Goal: Communication & Community: Ask a question

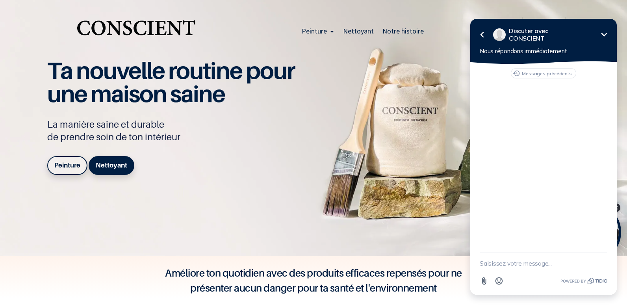
click at [604, 34] on icon "Réduire" at bounding box center [603, 34] width 9 height 9
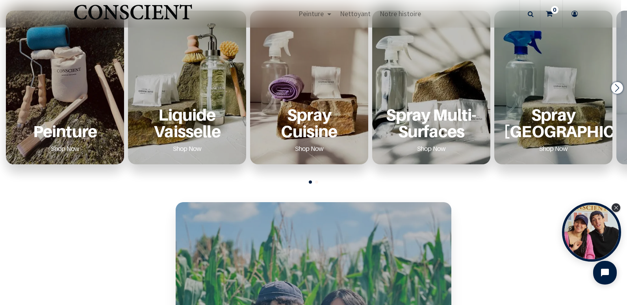
scroll to position [354, 0]
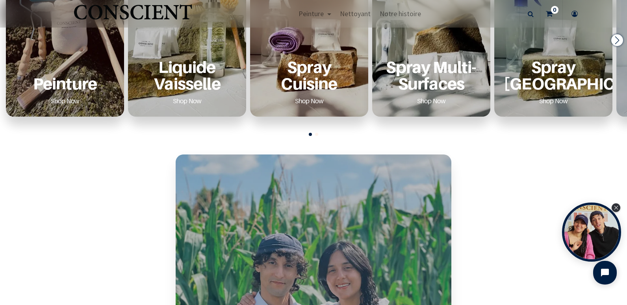
click at [77, 62] on div "Peinture Shop Now" at bounding box center [64, 83] width 99 height 48
click at [82, 86] on p "Peinture" at bounding box center [64, 83] width 99 height 16
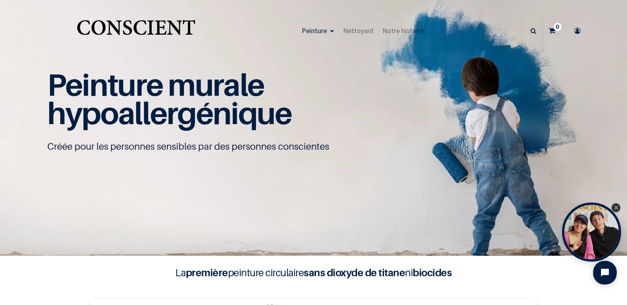
scroll to position [40, 0]
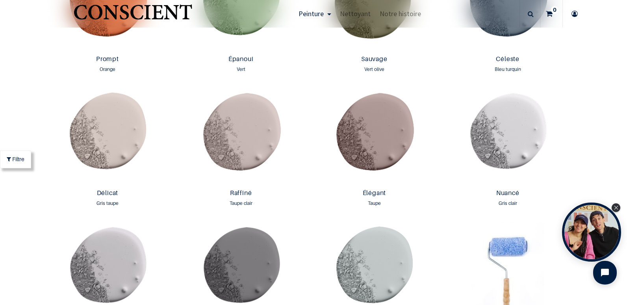
scroll to position [1103, 0]
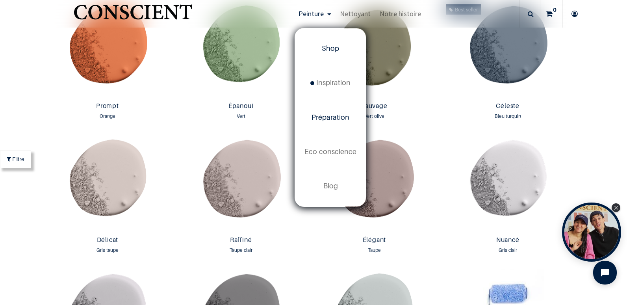
click at [326, 117] on span "Préparation" at bounding box center [330, 117] width 38 height 8
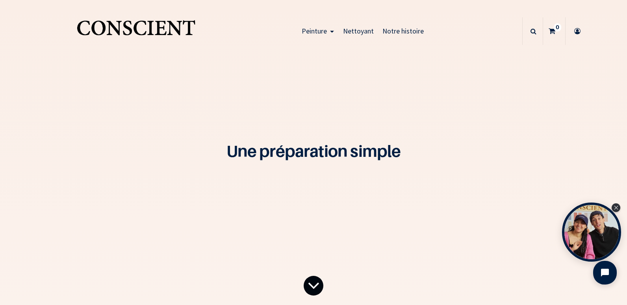
click at [313, 280] on icon at bounding box center [313, 285] width 12 height 32
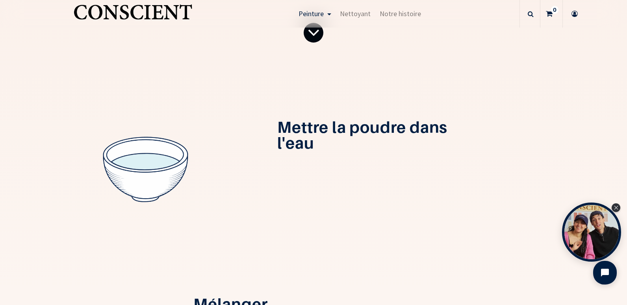
scroll to position [258, 0]
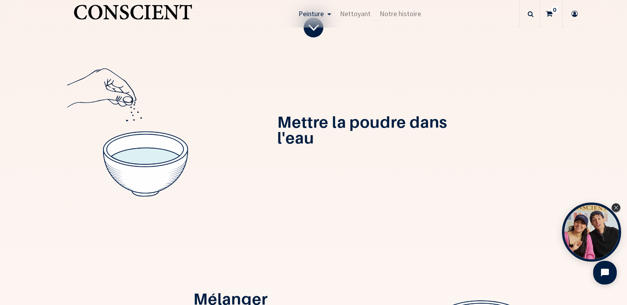
click at [338, 221] on div "Mélanger" at bounding box center [313, 300] width 504 height 169
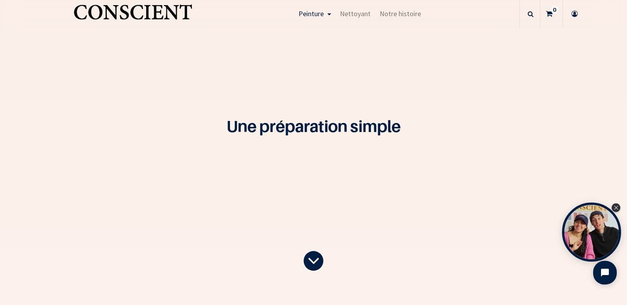
scroll to position [0, 0]
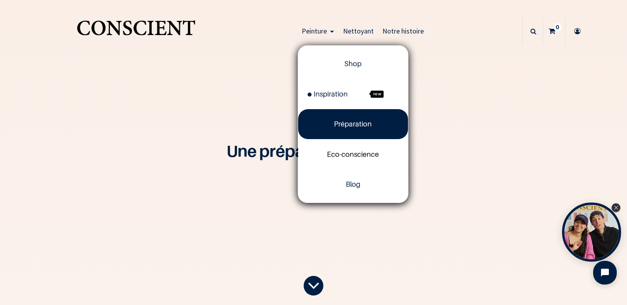
click at [342, 154] on span "Eco-conscience" at bounding box center [353, 154] width 52 height 8
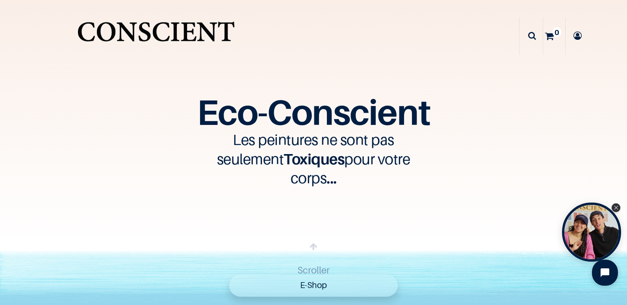
click at [610, 274] on icon "Open chat widget" at bounding box center [608, 272] width 7 height 7
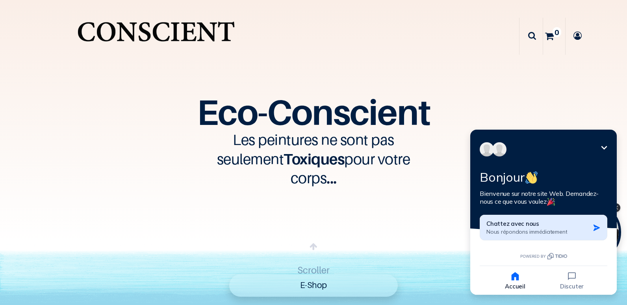
click at [522, 230] on span "Nous répondons immédiatement" at bounding box center [526, 231] width 81 height 7
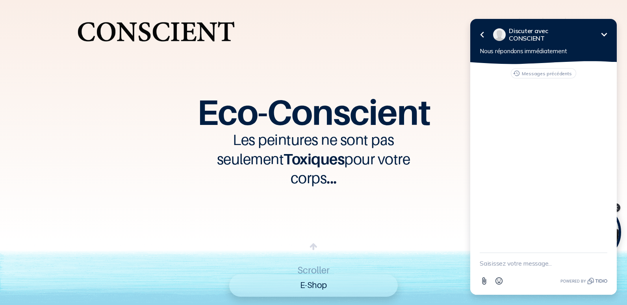
click at [527, 264] on textarea "New message" at bounding box center [543, 263] width 128 height 20
type textarea "Bonjour,"
type textarea "a"
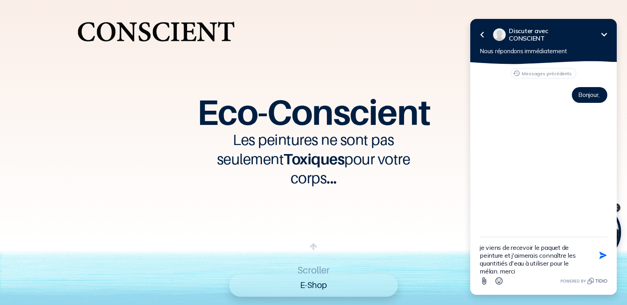
scroll to position [2, 0]
type textarea "je viens de recevoir le paquet de peinture et j'aimerais connaître les quantité…"
click at [603, 257] on icon "button" at bounding box center [602, 255] width 9 height 9
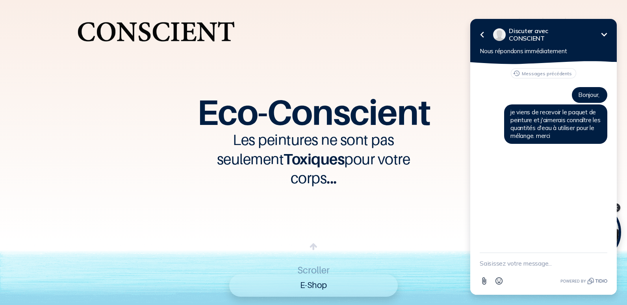
click at [426, 65] on div "Eco-Conscient Les peintures ne sont pas seulement Toxiques pour votre corps ...…" at bounding box center [313, 122] width 627 height 244
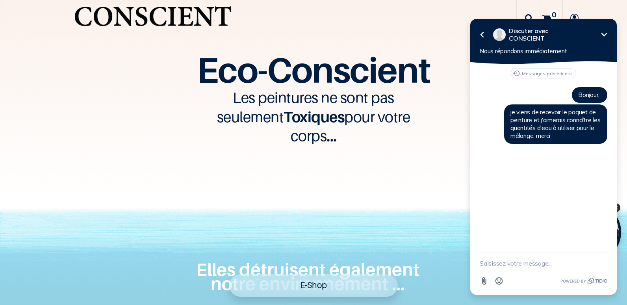
scroll to position [39, 0]
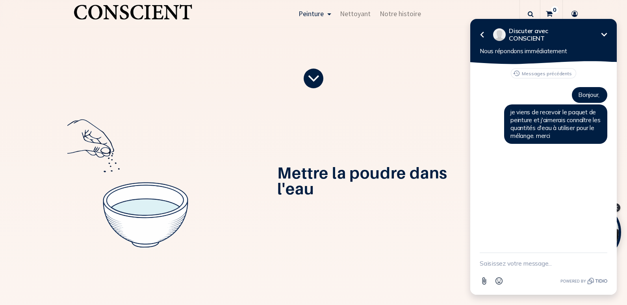
scroll to position [236, 0]
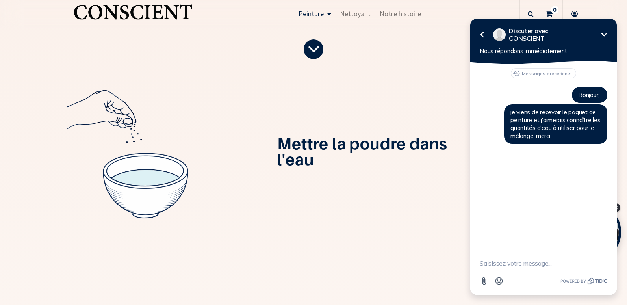
click at [148, 158] on div at bounding box center [145, 153] width 156 height 156
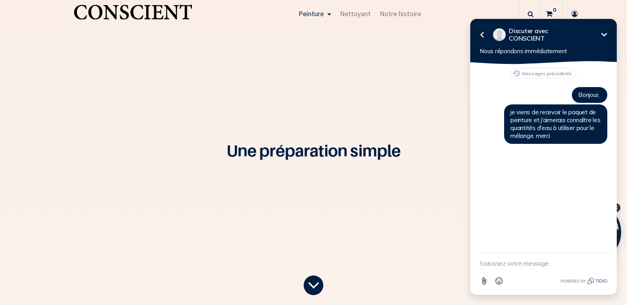
scroll to position [0, 0]
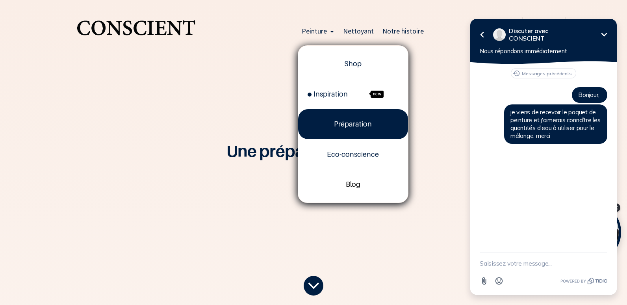
click at [354, 185] on span "Blog" at bounding box center [353, 184] width 15 height 8
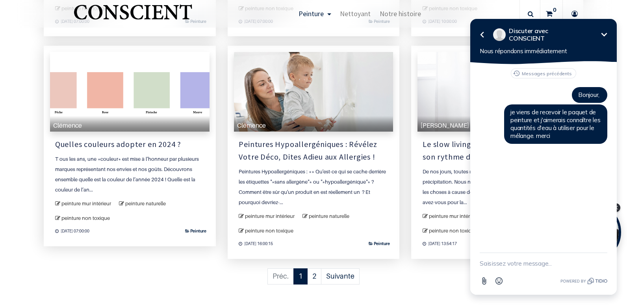
scroll to position [787, 0]
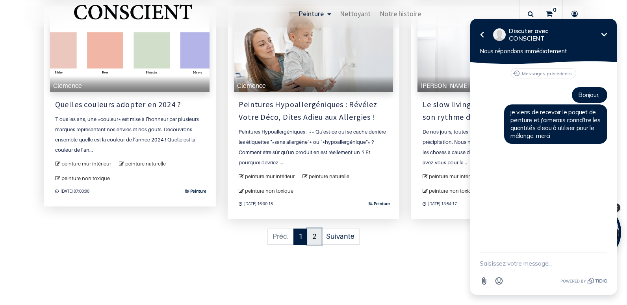
click at [312, 236] on link "2" at bounding box center [314, 236] width 14 height 16
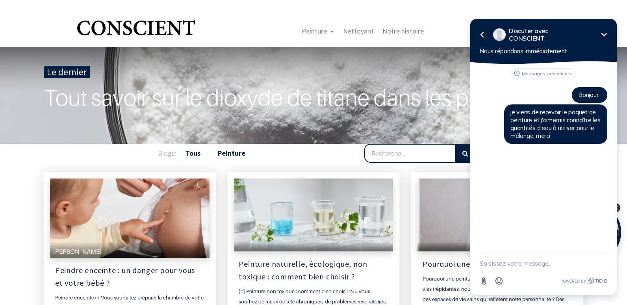
click at [233, 152] on b "Peinture" at bounding box center [232, 152] width 28 height 9
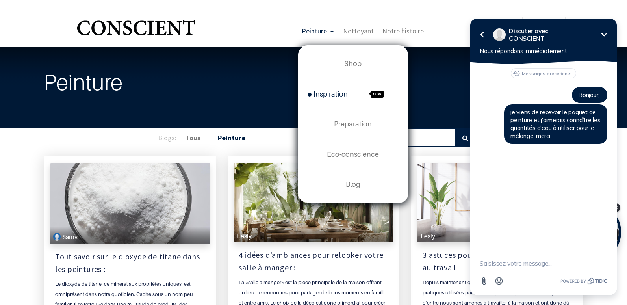
click at [333, 92] on span "Inspiration" at bounding box center [327, 94] width 40 height 8
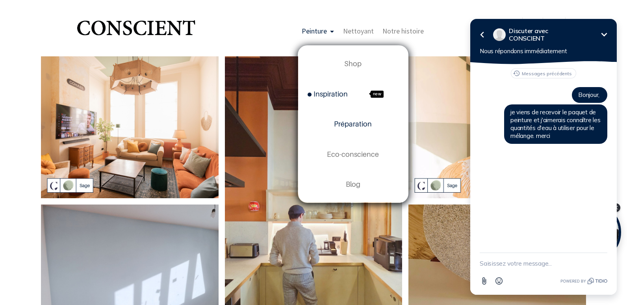
click at [351, 126] on span "Préparation" at bounding box center [353, 124] width 38 height 8
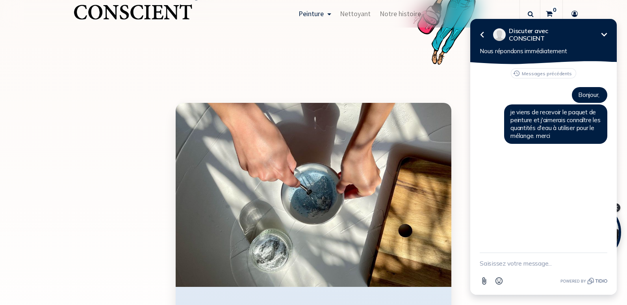
scroll to position [942, 0]
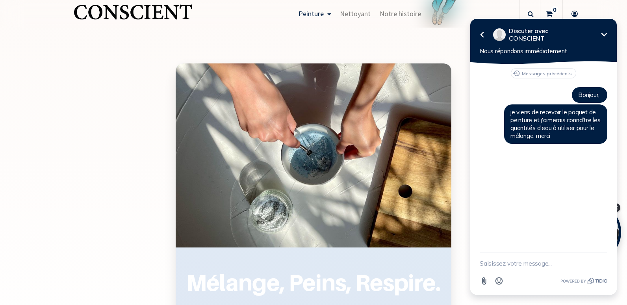
click at [116, 14] on img "Logo of Conscient" at bounding box center [133, 15] width 122 height 31
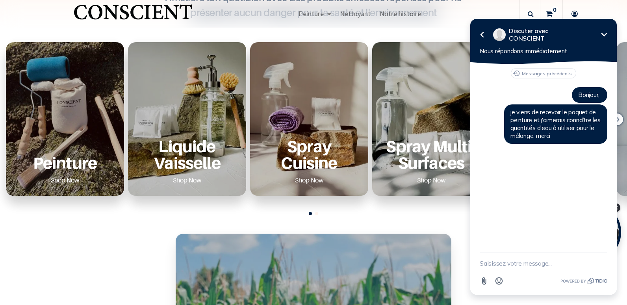
scroll to position [276, 0]
click at [208, 150] on p "Liquide Vaisselle" at bounding box center [186, 153] width 99 height 33
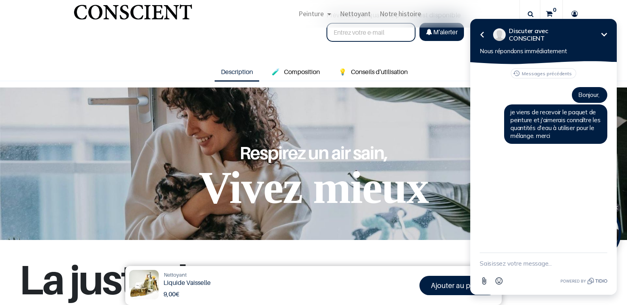
scroll to position [315, 0]
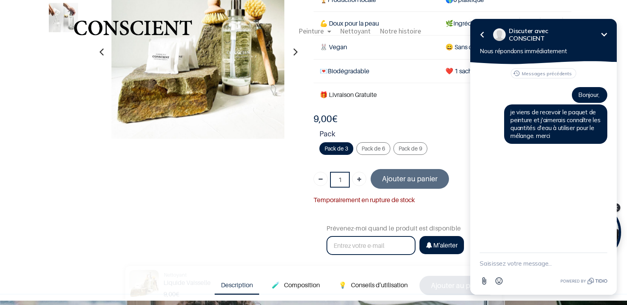
scroll to position [39, 0]
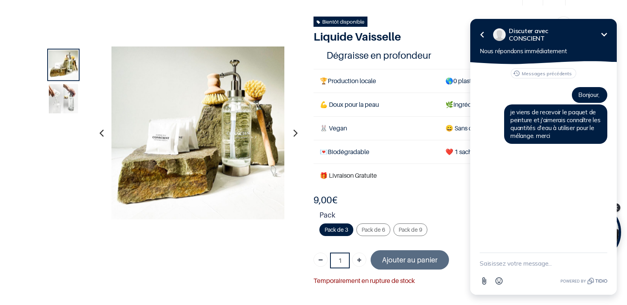
click at [59, 103] on img at bounding box center [63, 98] width 29 height 29
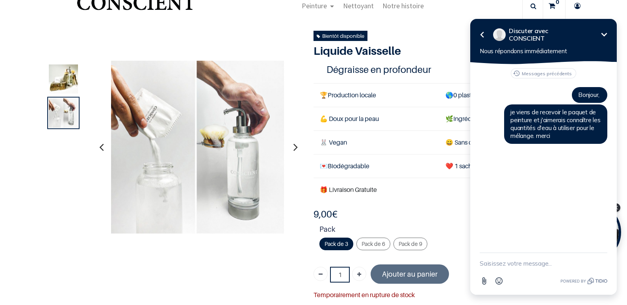
scroll to position [0, 0]
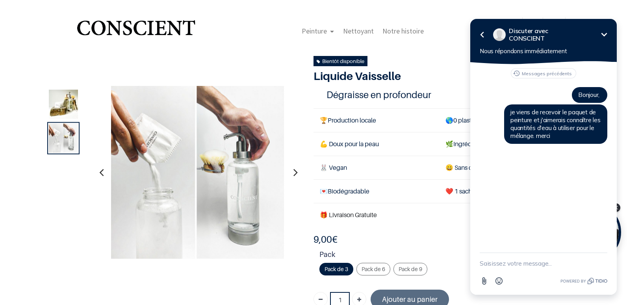
click at [264, 41] on div "Peinture Shop Inspiration new Préparation Blog" at bounding box center [362, 31] width 319 height 28
click at [535, 261] on textarea "New message" at bounding box center [543, 263] width 128 height 20
